Goal: Navigation & Orientation: Find specific page/section

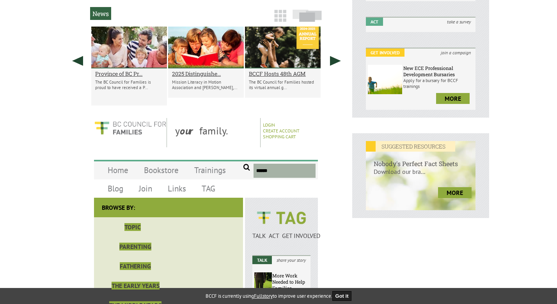
scroll to position [225, 0]
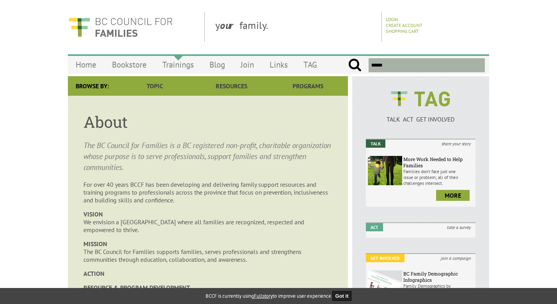
click at [184, 64] on link "Trainings" at bounding box center [178, 64] width 47 height 18
